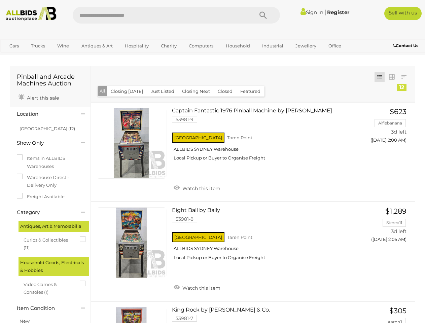
click at [263, 15] on icon "Search" at bounding box center [263, 15] width 7 height 10
click at [14, 46] on link "Cars" at bounding box center [14, 45] width 18 height 11
click at [38, 46] on link "Trucks" at bounding box center [38, 45] width 23 height 11
click at [63, 46] on link "Wine" at bounding box center [63, 45] width 21 height 11
click at [97, 46] on link "Antiques & Art" at bounding box center [97, 45] width 40 height 11
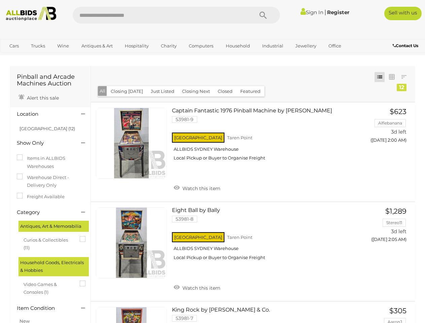
click at [136, 46] on link "Hospitality" at bounding box center [137, 45] width 33 height 11
click at [168, 46] on link "Charity" at bounding box center [169, 45] width 25 height 11
click at [200, 46] on link "Computers" at bounding box center [201, 45] width 33 height 11
click at [237, 46] on link "Household" at bounding box center [238, 45] width 33 height 11
click at [272, 46] on link "Industrial" at bounding box center [273, 45] width 30 height 11
